Goal: Task Accomplishment & Management: Manage account settings

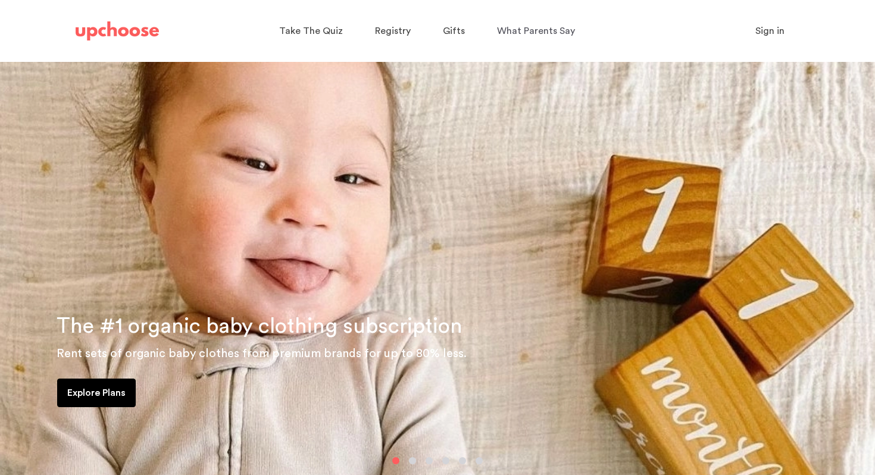
click at [763, 29] on span "Sign in" at bounding box center [770, 31] width 29 height 10
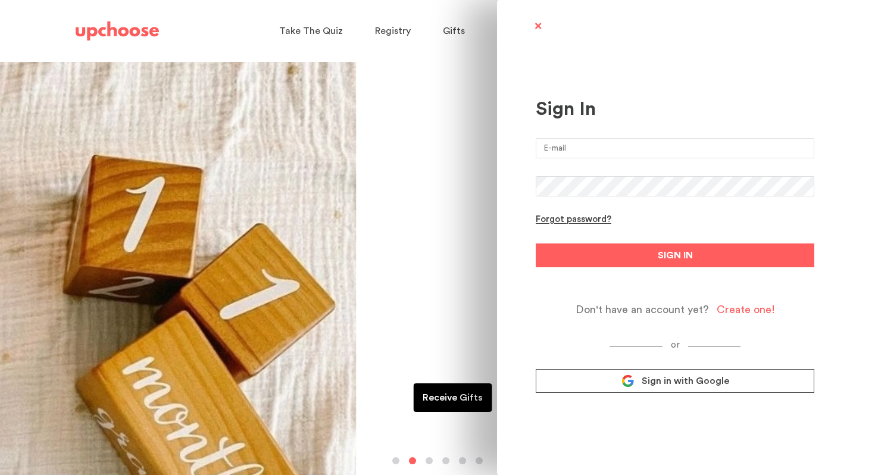
click at [603, 157] on input "email" at bounding box center [675, 148] width 279 height 20
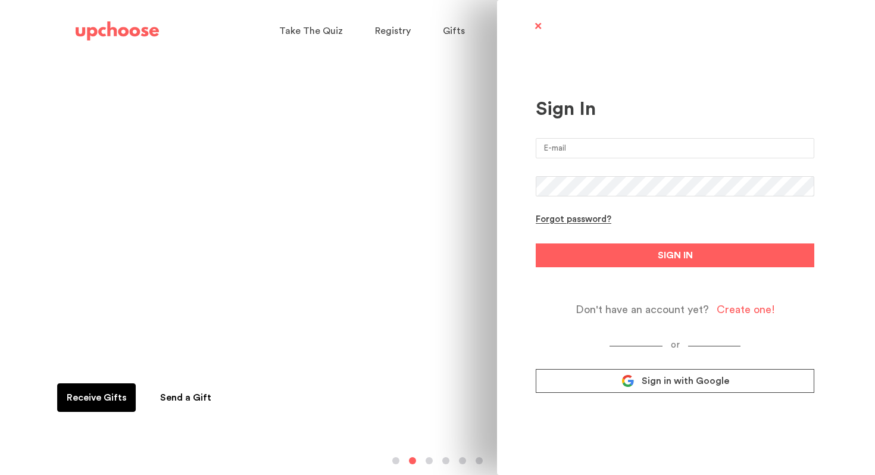
click at [664, 377] on link "Sign in with Google" at bounding box center [675, 381] width 279 height 24
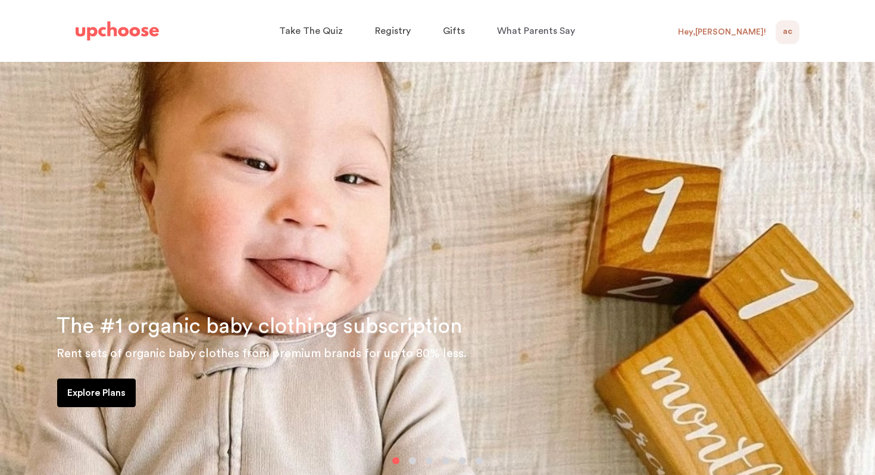
click at [788, 32] on span "AC" at bounding box center [788, 32] width 10 height 14
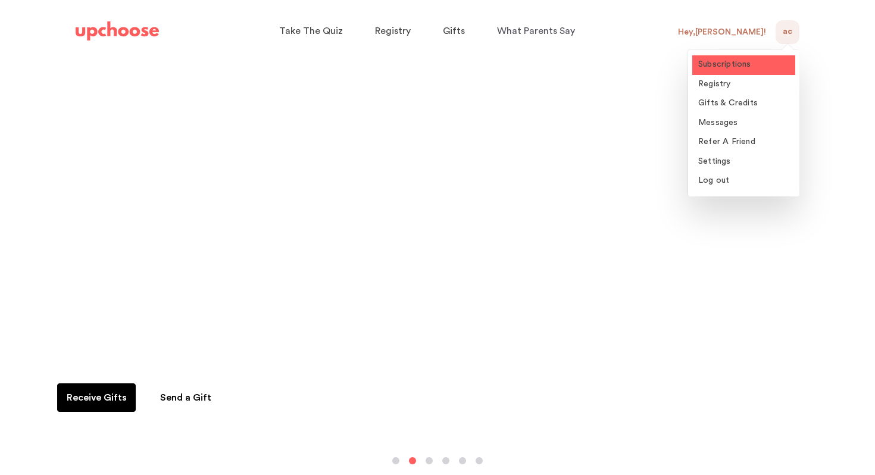
click at [720, 65] on span "Subscriptions" at bounding box center [724, 64] width 53 height 8
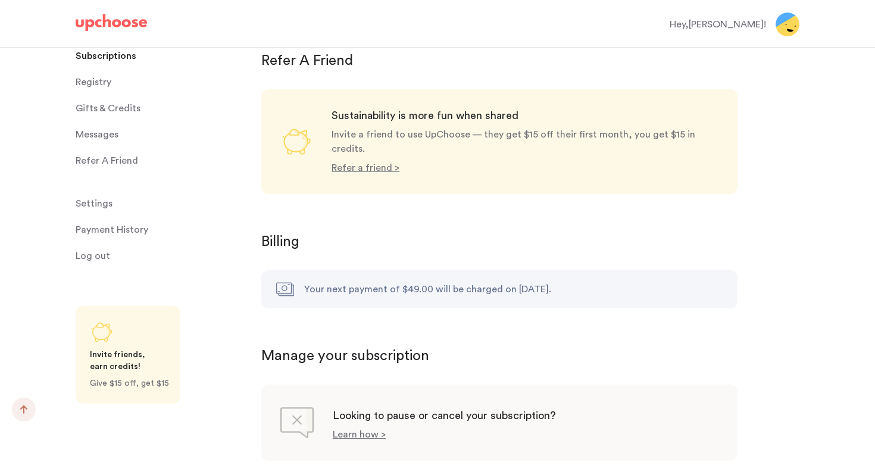
scroll to position [1098, 0]
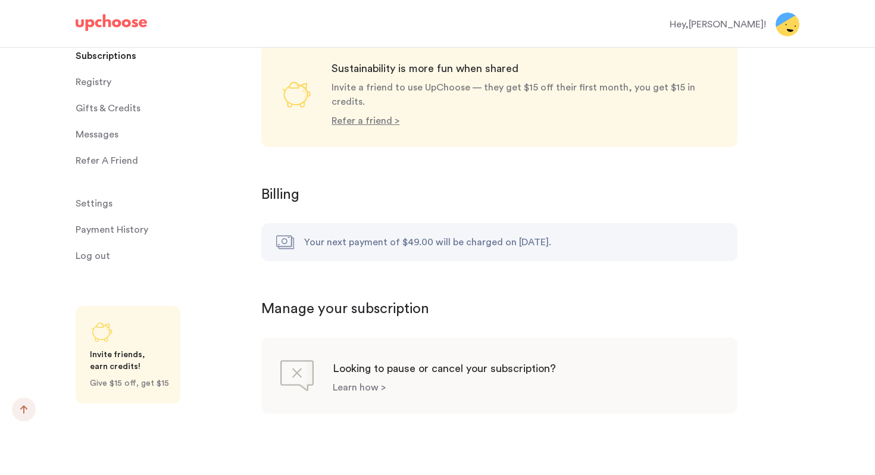
click at [369, 383] on p "Learn how >" at bounding box center [359, 388] width 53 height 10
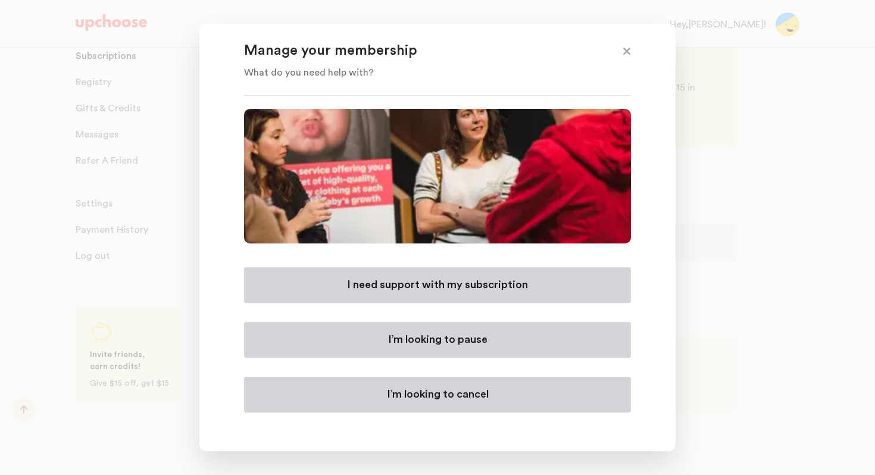
click at [435, 396] on p "I’m looking to cancel" at bounding box center [438, 395] width 102 height 14
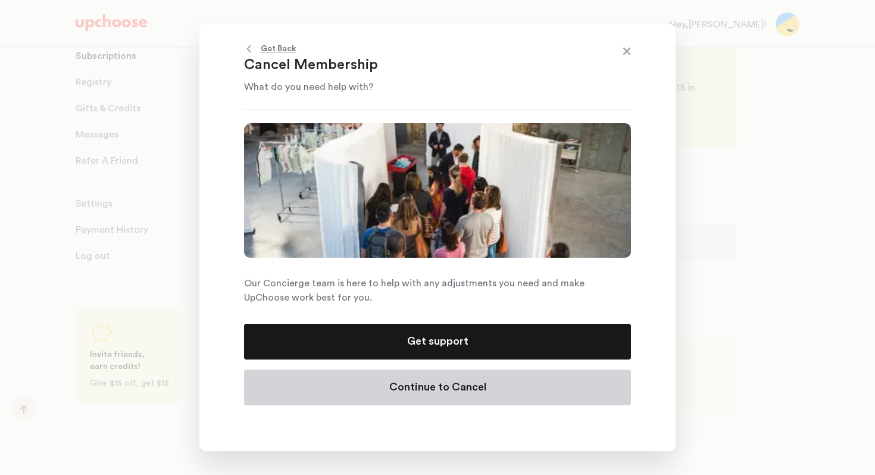
click at [447, 387] on p "Continue to Cancel" at bounding box center [437, 387] width 97 height 14
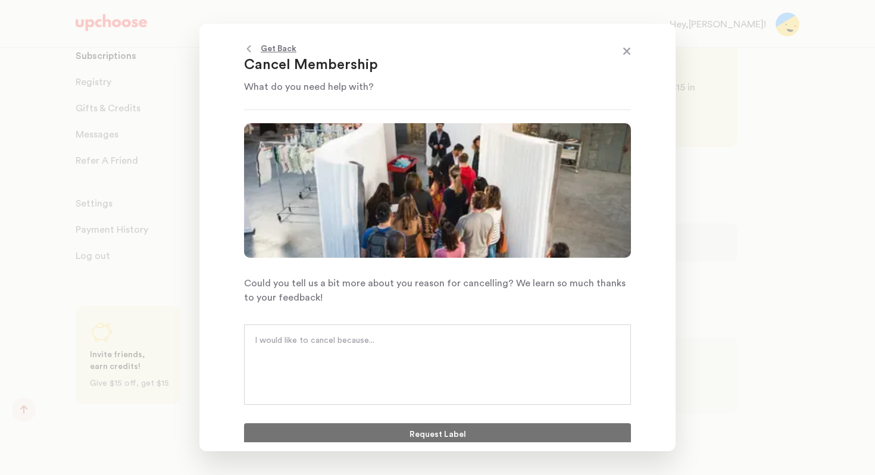
scroll to position [4, 0]
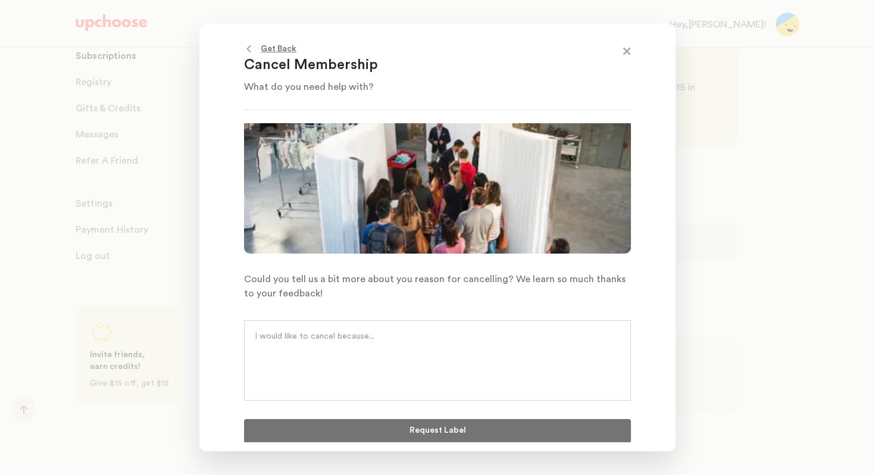
click at [419, 339] on textarea at bounding box center [438, 348] width 366 height 36
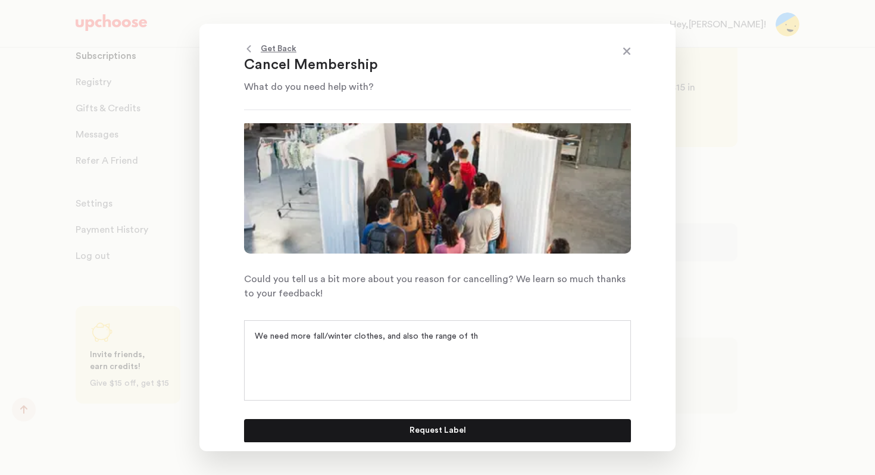
click at [257, 332] on textarea "We need more fall/winter clothes, and also the range of th" at bounding box center [438, 348] width 366 height 36
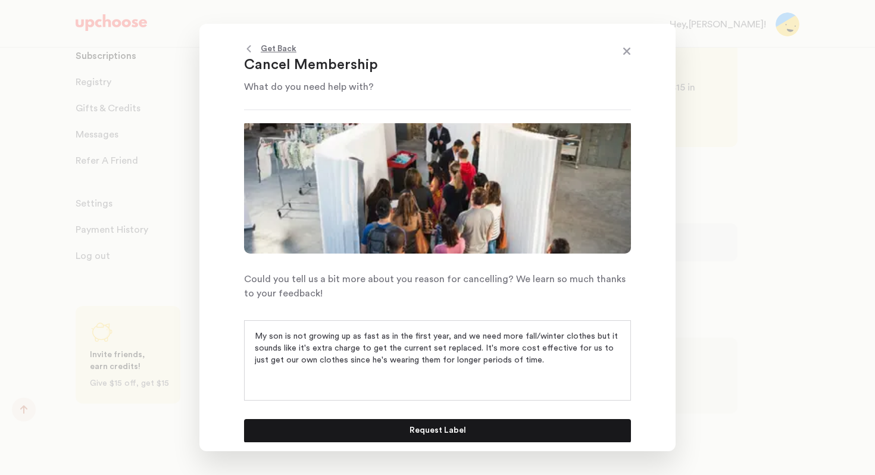
type textarea "My son is not growing up as fast as in the first year, and we need more fall/wi…"
click at [426, 433] on p "Request Label" at bounding box center [438, 431] width 57 height 14
